Goal: Task Accomplishment & Management: Manage account settings

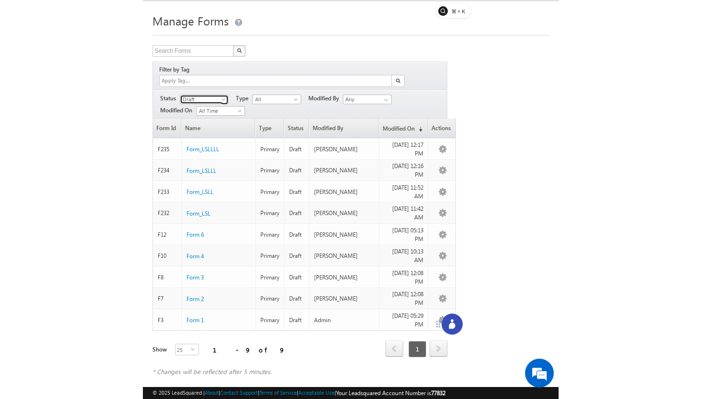
scroll to position [1, 0]
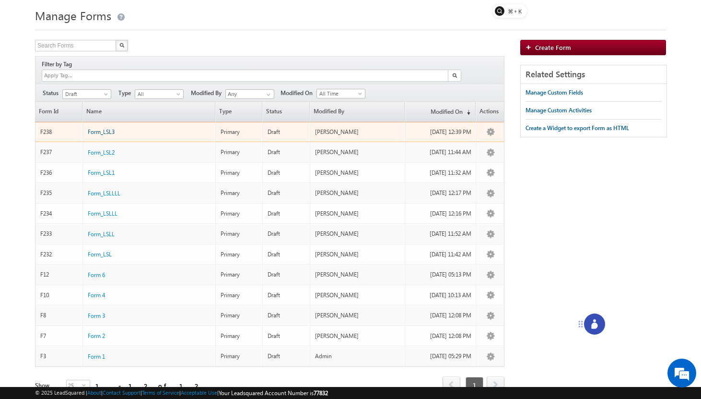
click at [108, 128] on span "Form_LSL3" at bounding box center [101, 131] width 27 height 7
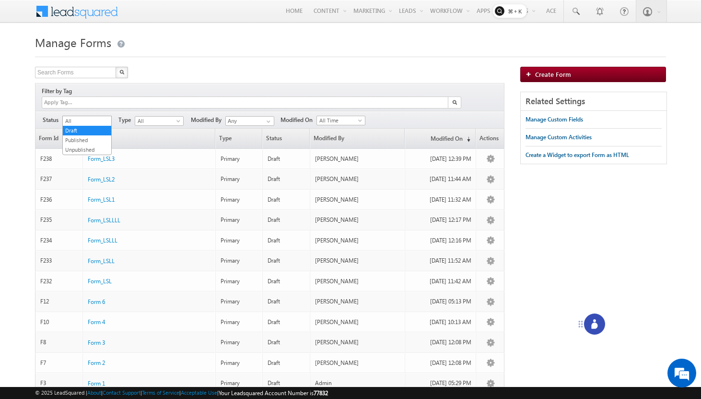
click at [107, 119] on span at bounding box center [107, 123] width 8 height 8
click at [98, 141] on link "Published" at bounding box center [87, 140] width 48 height 9
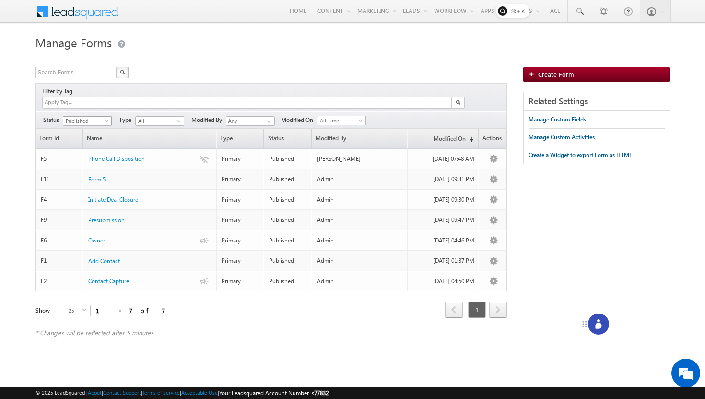
click at [101, 117] on span "Published" at bounding box center [86, 121] width 46 height 9
click at [95, 131] on link "Draft" at bounding box center [87, 130] width 48 height 9
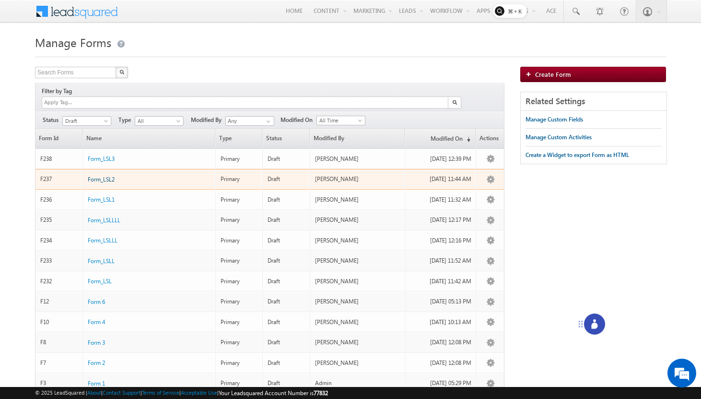
click at [107, 176] on span "Form_LSL2" at bounding box center [101, 179] width 27 height 7
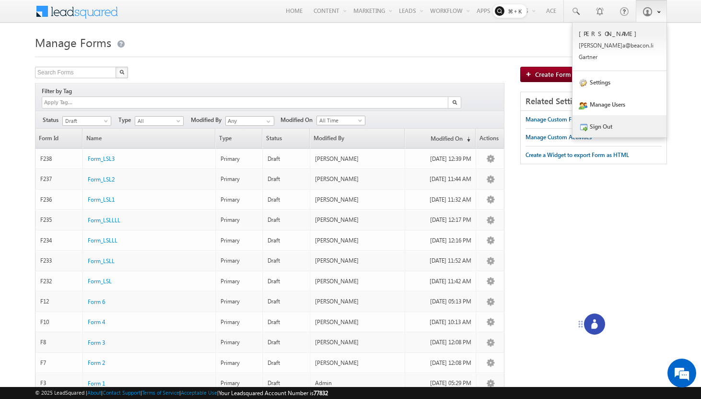
click at [599, 127] on link "Sign Out" at bounding box center [620, 126] width 94 height 22
